Goal: Task Accomplishment & Management: Manage account settings

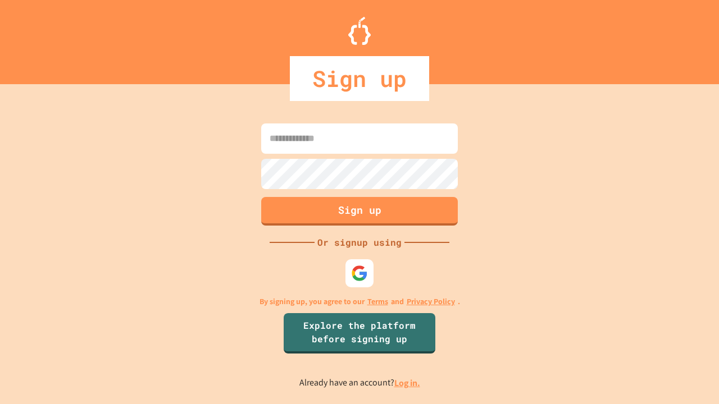
click at [408, 383] on link "Log in." at bounding box center [407, 383] width 26 height 12
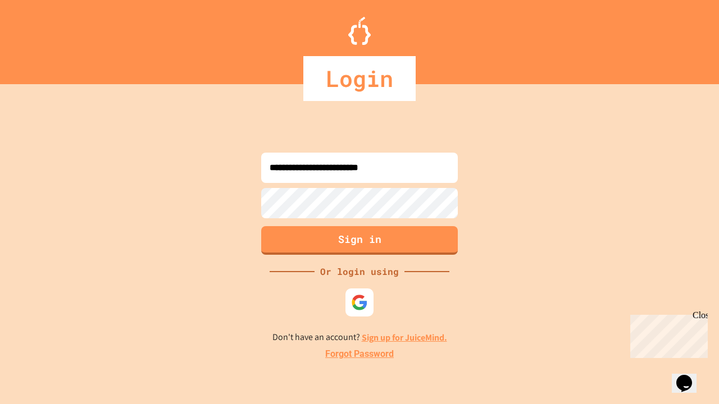
type input "**********"
